Goal: Transaction & Acquisition: Download file/media

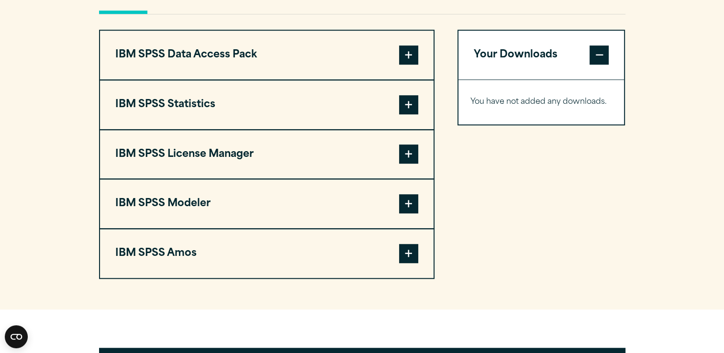
scroll to position [706, 0]
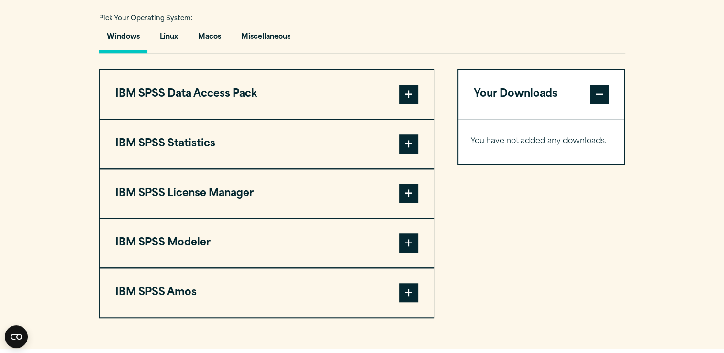
click at [404, 142] on span at bounding box center [408, 143] width 19 height 19
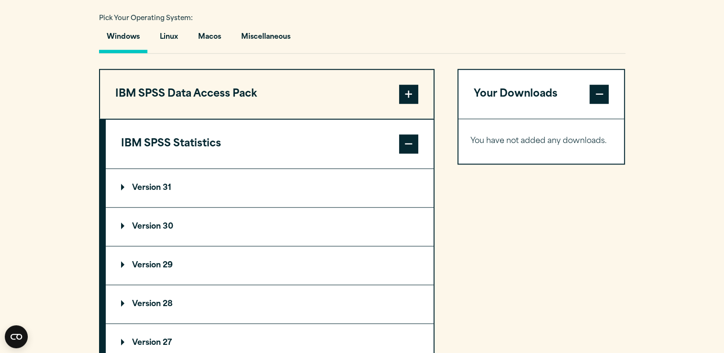
click at [153, 184] on p "Version 31" at bounding box center [146, 188] width 50 height 8
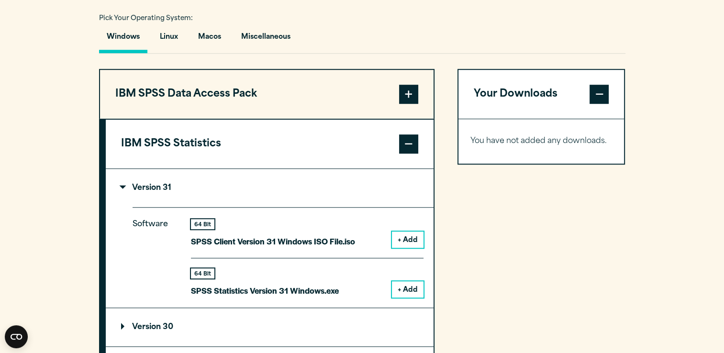
click at [408, 288] on button "+ Add" at bounding box center [408, 289] width 32 height 16
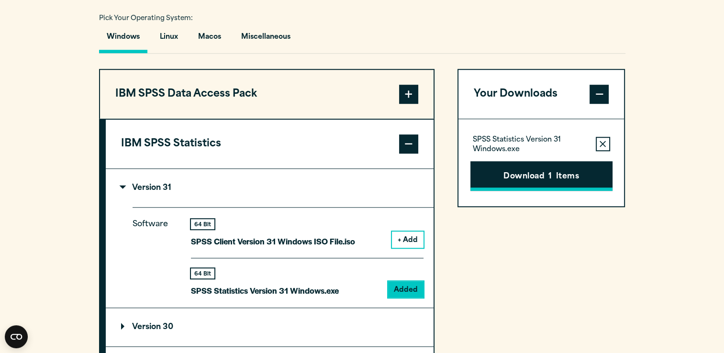
click at [517, 169] on button "Download 1 Items" at bounding box center [541, 176] width 142 height 30
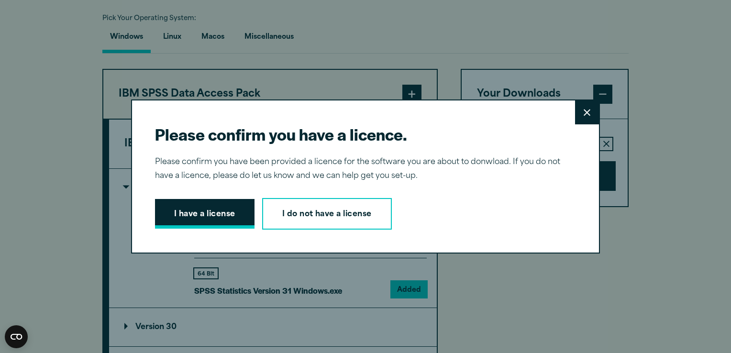
click at [188, 207] on button "I have a license" at bounding box center [204, 214] width 99 height 30
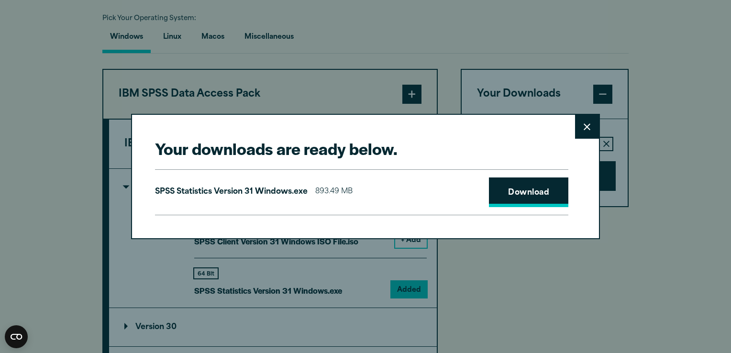
click at [520, 188] on link "Download" at bounding box center [528, 192] width 79 height 30
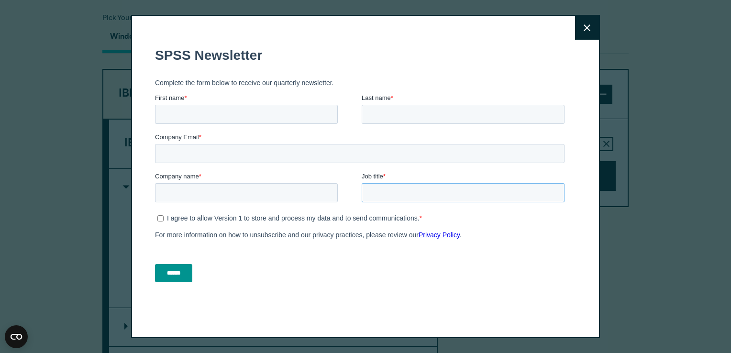
drag, startPoint x: 675, startPoint y: 226, endPoint x: 566, endPoint y: 260, distance: 114.7
click at [566, 260] on form "SPSS Newsletter Complete the form below to receive our quarterly newsletter. Fi…" at bounding box center [361, 165] width 413 height 252
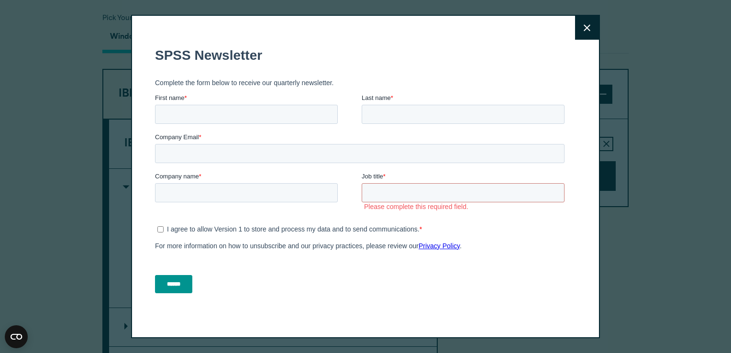
click at [588, 33] on button "Close" at bounding box center [587, 28] width 24 height 24
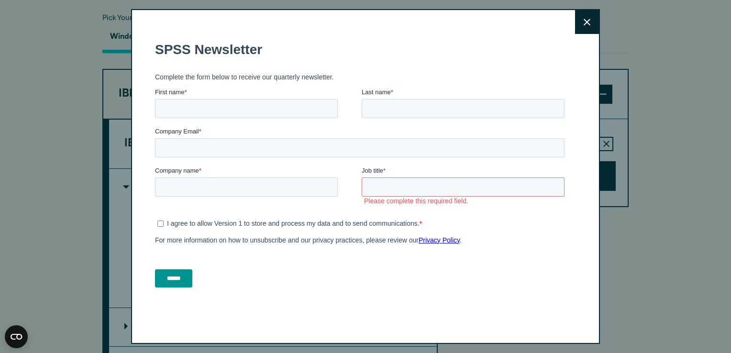
click at [669, 34] on div "Close" at bounding box center [365, 176] width 731 height 353
